Goal: Information Seeking & Learning: Check status

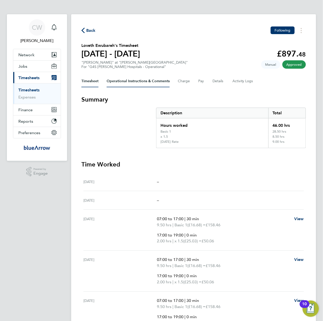
drag, startPoint x: 131, startPoint y: 79, endPoint x: 132, endPoint y: 83, distance: 4.6
click at [132, 82] on Comments-tab "Operational Instructions & Comments" at bounding box center [138, 81] width 63 height 12
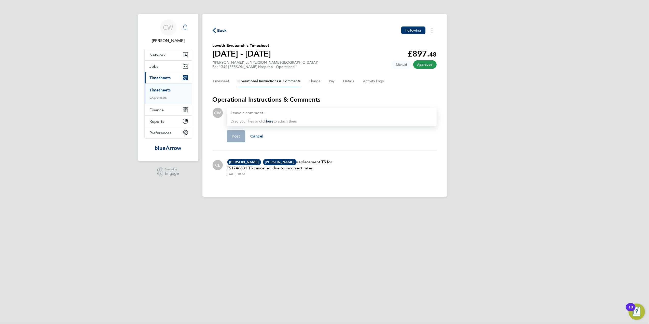
click at [185, 29] on icon "Main navigation" at bounding box center [185, 27] width 6 height 6
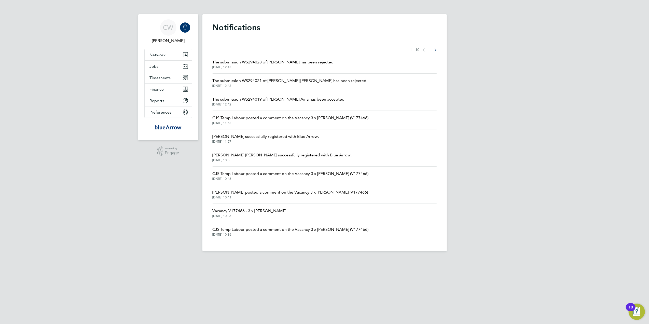
click at [322, 49] on icon "Select page of notifications list" at bounding box center [425, 49] width 4 height 3
click at [322, 48] on button "Next page" at bounding box center [435, 50] width 10 height 10
click at [304, 117] on span "CJS Temp Labour posted a comment on the Vacancy 1 x Helpdesk Operative NOC (V17…" at bounding box center [299, 118] width 172 height 6
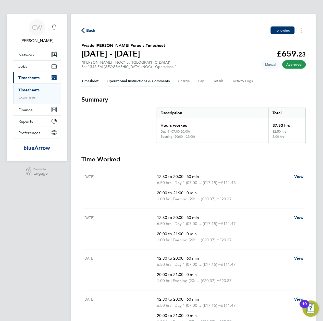
click at [155, 79] on Comments-tab "Operational Instructions & Comments" at bounding box center [138, 81] width 63 height 12
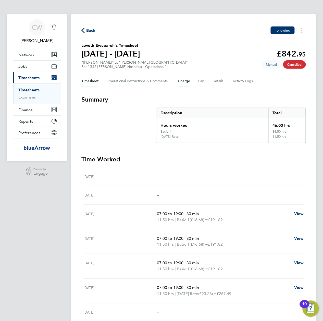
click at [183, 78] on button "Charge" at bounding box center [184, 81] width 12 height 12
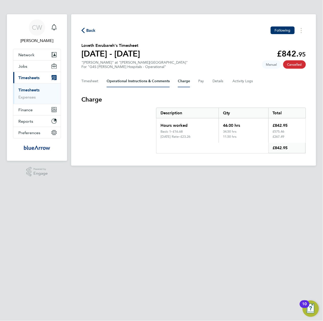
click at [141, 80] on Comments-tab "Operational Instructions & Comments" at bounding box center [138, 81] width 63 height 12
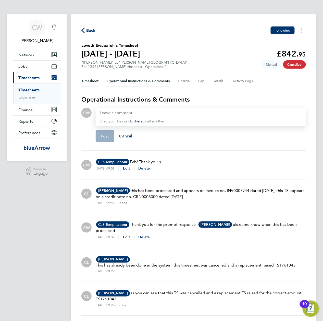
click at [86, 81] on button "Timesheet" at bounding box center [89, 81] width 17 height 12
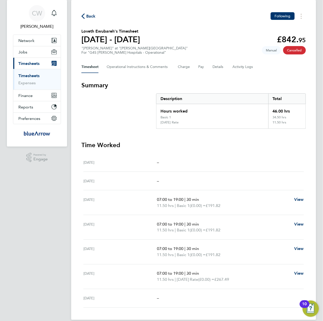
scroll to position [22, 0]
